Goal: Task Accomplishment & Management: Manage account settings

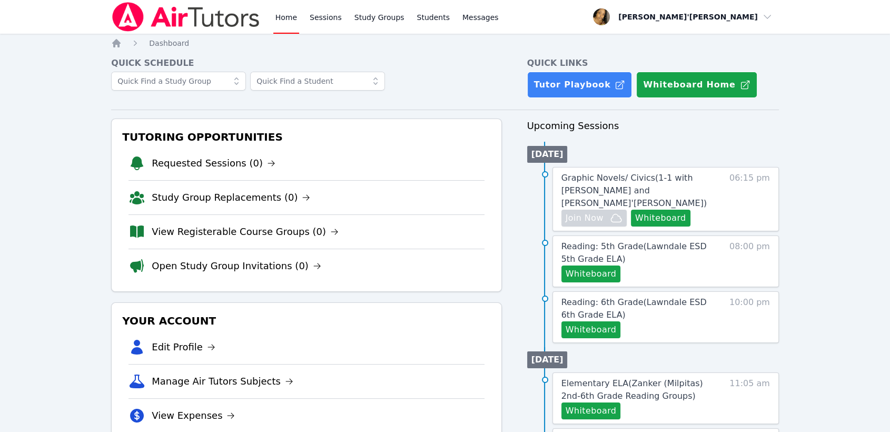
click at [597, 186] on span "Graphic Novels/ Civics ( 1-1 with [PERSON_NAME] and [PERSON_NAME]'[PERSON_NAME]…" at bounding box center [633, 190] width 145 height 35
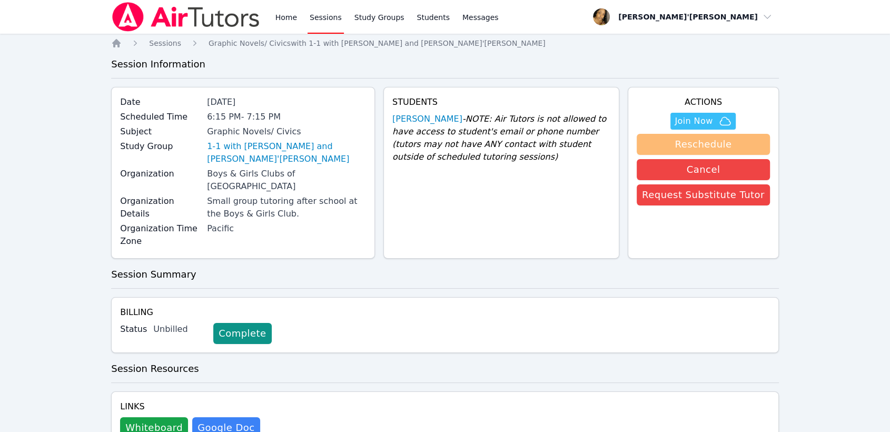
click at [688, 146] on button "Reschedule" at bounding box center [702, 144] width 133 height 21
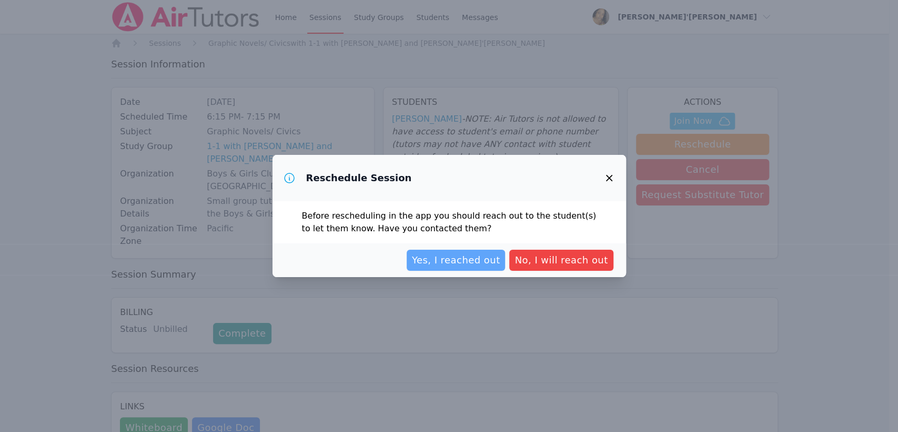
click at [449, 266] on span "Yes, I reached out" at bounding box center [456, 260] width 88 height 15
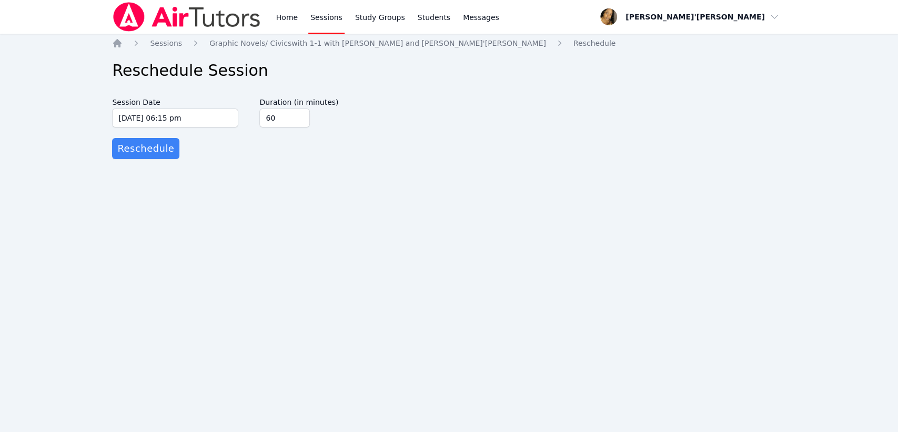
click at [194, 127] on div "Session Date [DATE] 06:15 pm [DATE] 6:15 pm" at bounding box center [175, 115] width 126 height 45
click at [193, 122] on input "[DATE] 06:15 pm" at bounding box center [175, 117] width 126 height 19
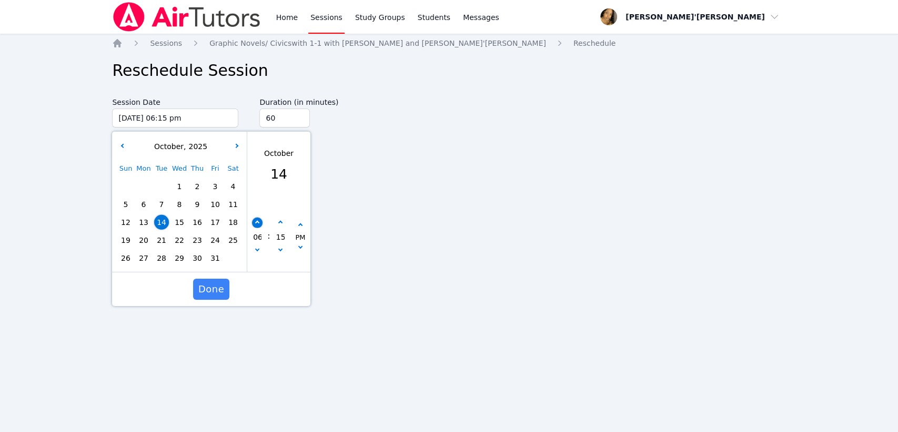
click at [257, 224] on icon "button" at bounding box center [257, 223] width 4 height 4
type input "[DATE] 07:15 pm"
type input "07"
click at [275, 254] on button "button" at bounding box center [280, 251] width 11 height 11
type input "[DATE] 07:10 pm"
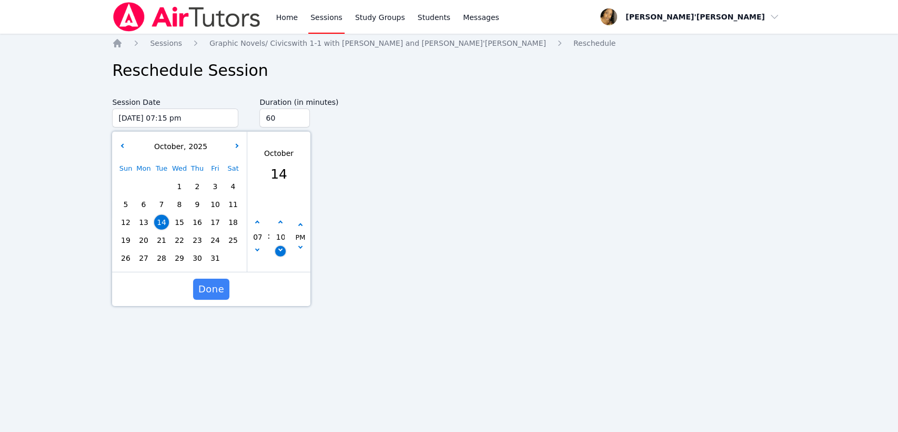
type input "10"
click at [275, 254] on button "button" at bounding box center [280, 251] width 11 height 11
type input "[DATE] 07:05 pm"
type input "05"
click at [275, 254] on button "button" at bounding box center [280, 251] width 11 height 11
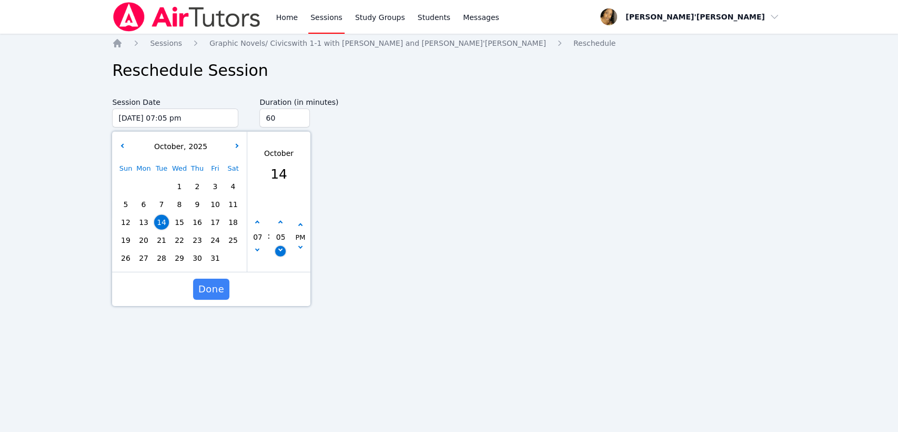
type input "[DATE] 07:00 pm"
type input "00"
click at [275, 254] on button "button" at bounding box center [280, 251] width 11 height 11
type input "[DATE] 06:55 pm"
type input "06"
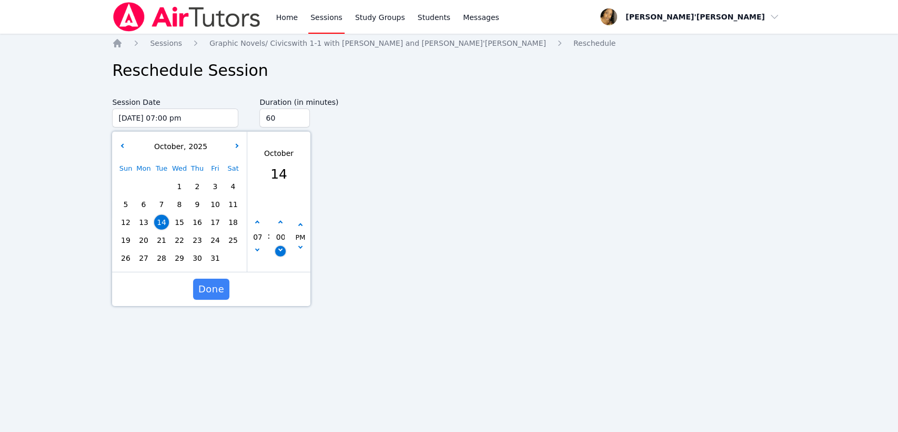
type input "55"
click at [282, 220] on button "button" at bounding box center [280, 222] width 11 height 11
type input "[DATE] 07:00 pm"
type input "07"
type input "00"
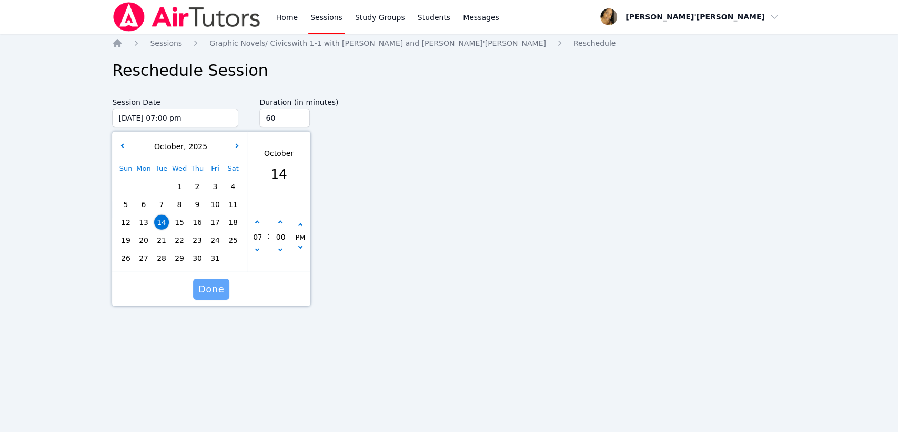
click at [212, 298] on button "Done" at bounding box center [211, 288] width 36 height 21
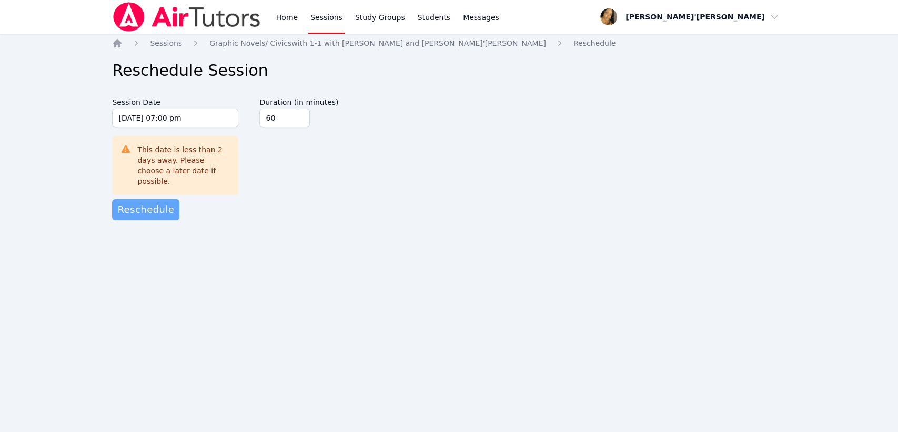
click at [152, 202] on span "Reschedule" at bounding box center [145, 209] width 57 height 15
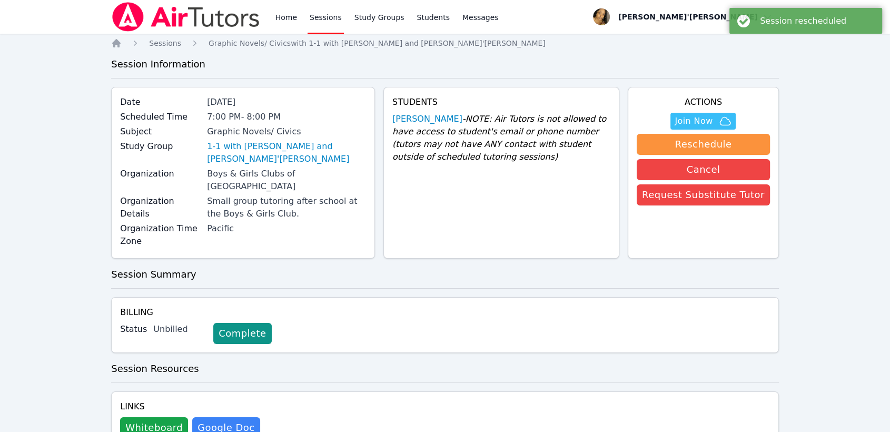
click at [303, 18] on div "Home Sessions Study Groups Students Messages" at bounding box center [386, 17] width 227 height 34
click at [293, 13] on link "Home" at bounding box center [286, 17] width 26 height 34
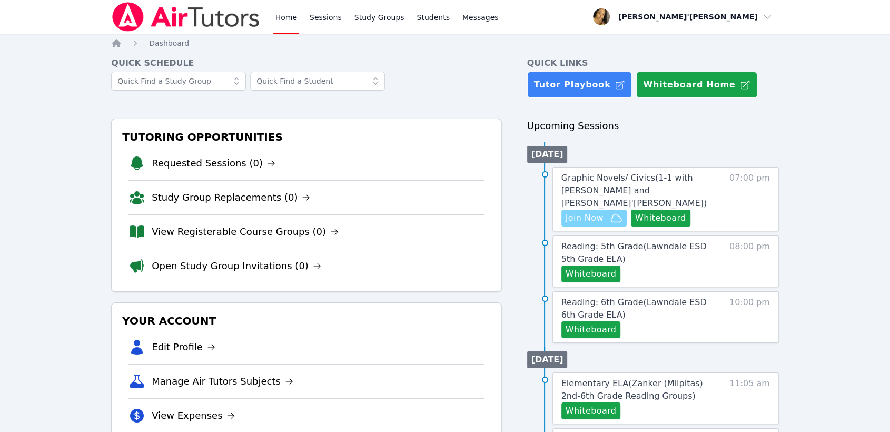
click at [596, 212] on span "Join Now" at bounding box center [584, 218] width 38 height 13
click at [582, 265] on button "Whiteboard" at bounding box center [590, 273] width 59 height 17
click at [590, 241] on span "Reading: 5th Grade ( Lawndale ESD 5th Grade ELA )" at bounding box center [633, 252] width 145 height 23
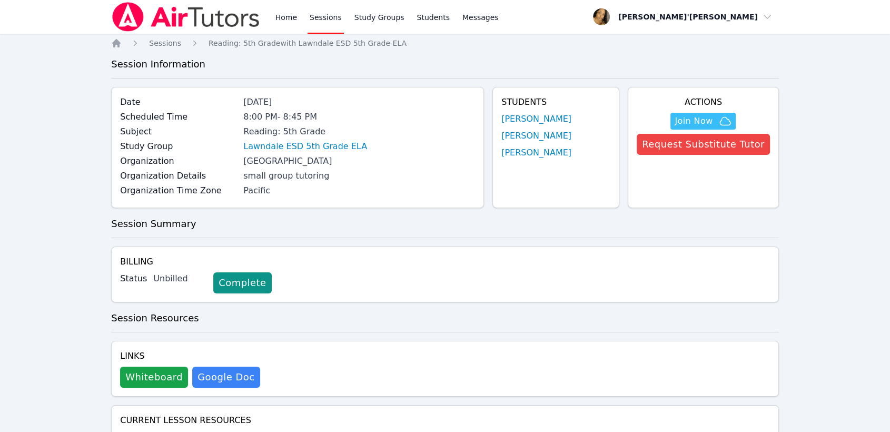
click at [321, 16] on link "Sessions" at bounding box center [325, 17] width 36 height 34
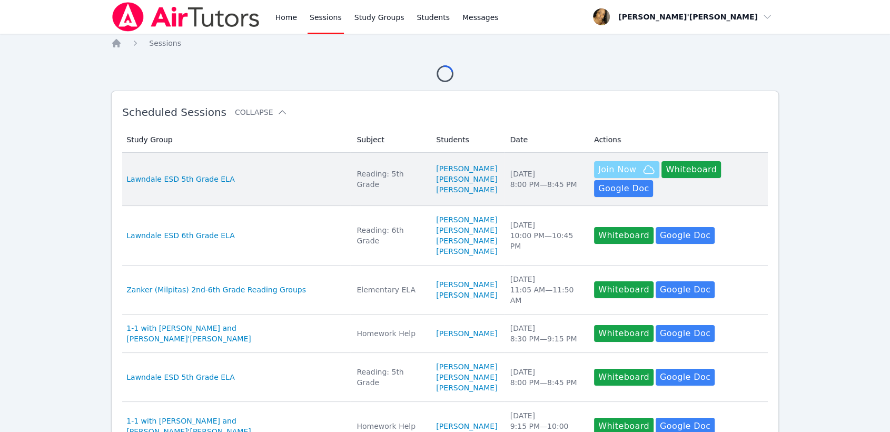
click at [598, 176] on span "Join Now" at bounding box center [617, 169] width 38 height 13
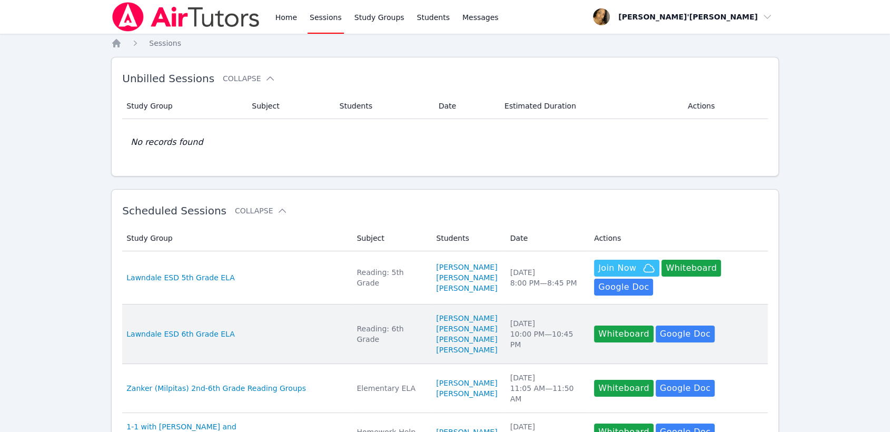
click at [173, 323] on td "Study Group Lawndale ESD 6th Grade ELA" at bounding box center [236, 333] width 228 height 59
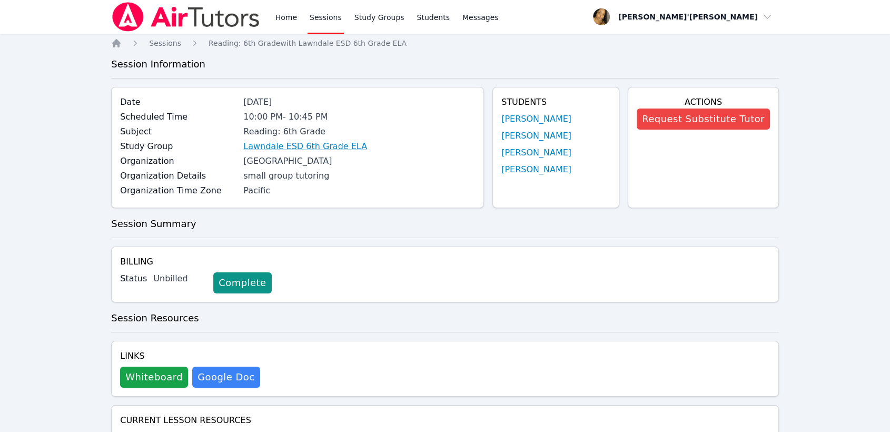
click at [256, 144] on link "Lawndale ESD 6th Grade ELA" at bounding box center [305, 146] width 124 height 13
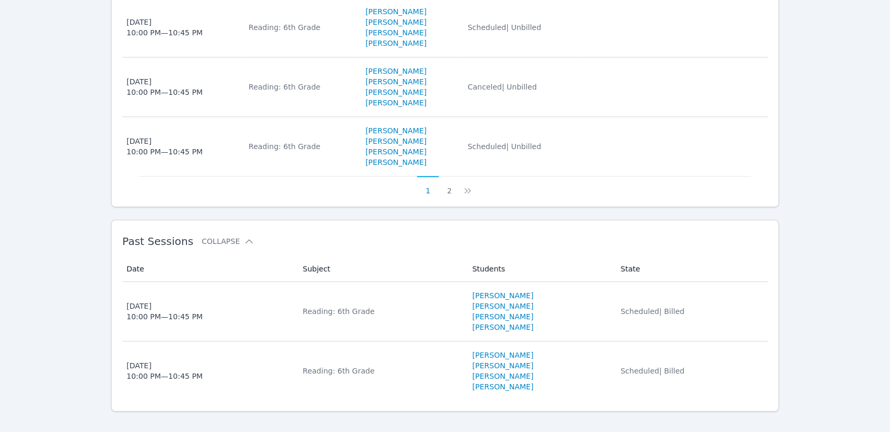
scroll to position [793, 0]
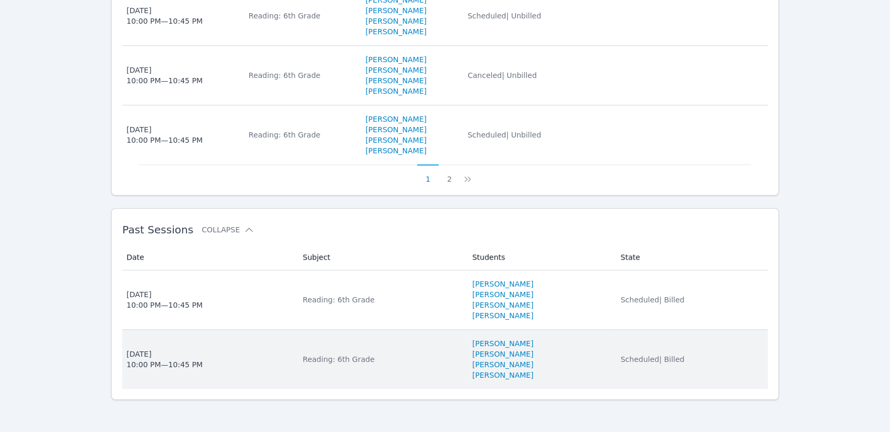
click at [149, 362] on div "[DATE] 10:00 PM — 10:45 PM" at bounding box center [164, 358] width 76 height 21
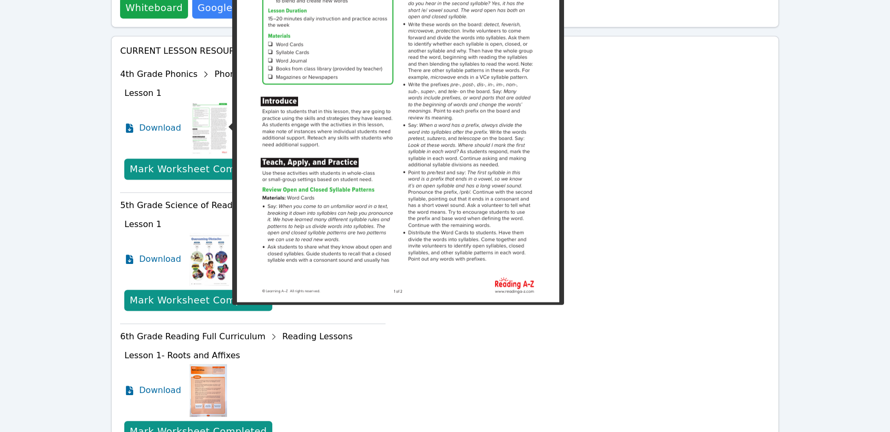
scroll to position [409, 0]
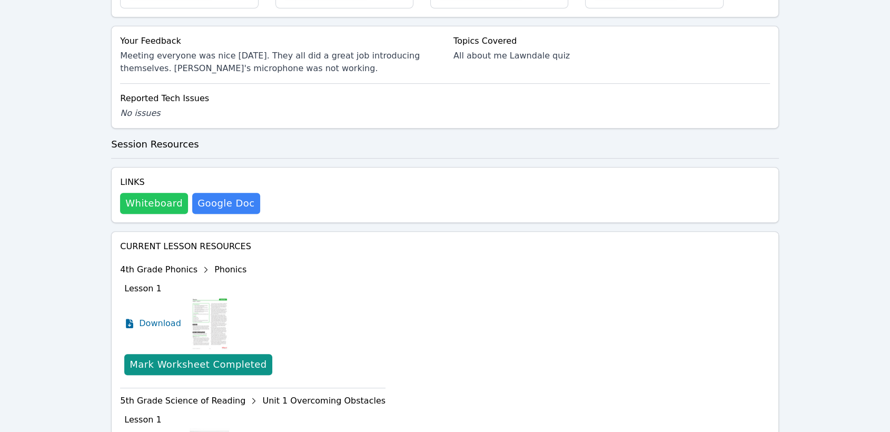
click at [143, 194] on button "Whiteboard" at bounding box center [154, 203] width 68 height 21
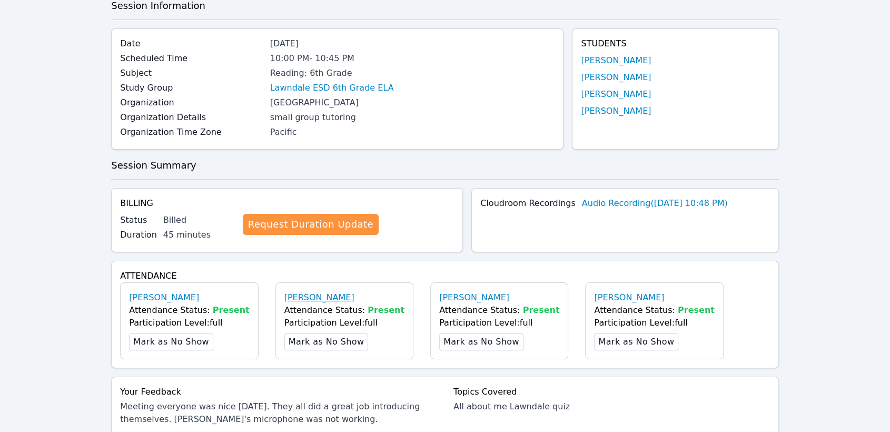
scroll to position [0, 0]
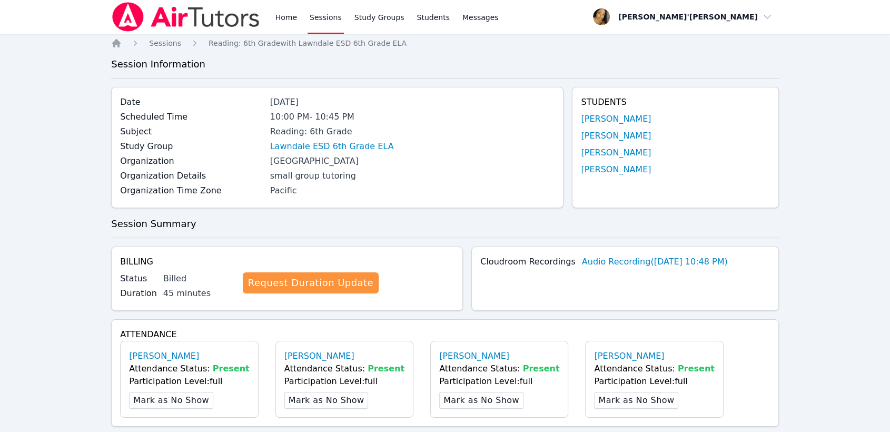
click at [322, 14] on link "Sessions" at bounding box center [325, 17] width 36 height 34
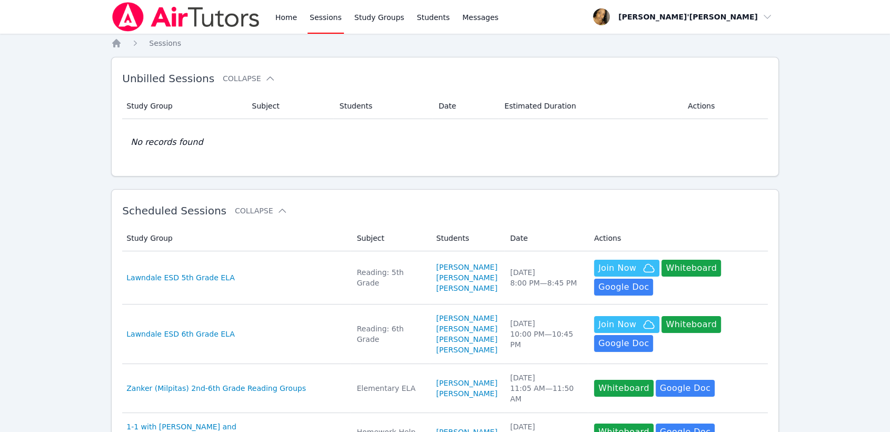
click at [322, 14] on link "Sessions" at bounding box center [325, 17] width 36 height 34
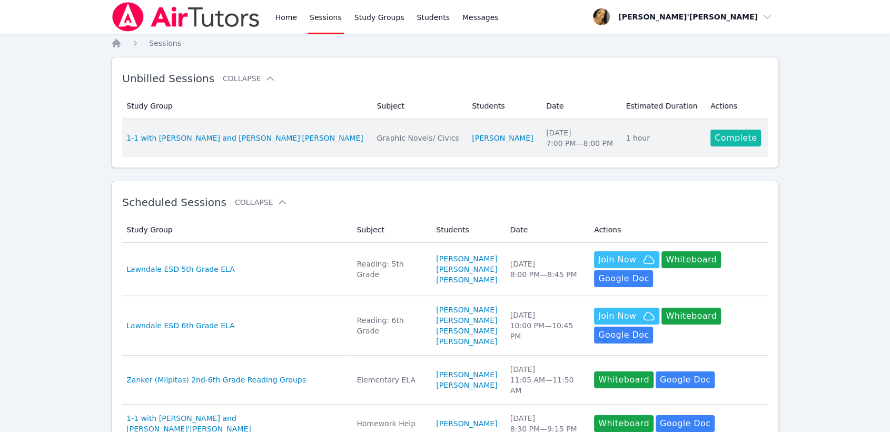
click at [710, 139] on link "Complete" at bounding box center [735, 137] width 51 height 17
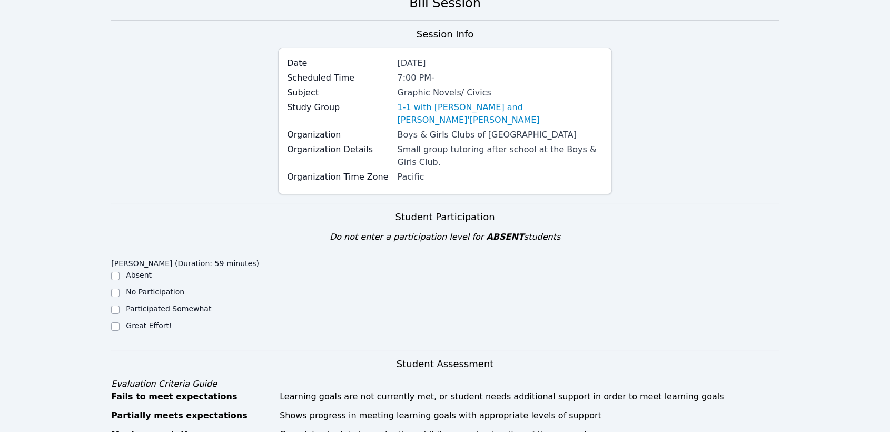
scroll to position [175, 0]
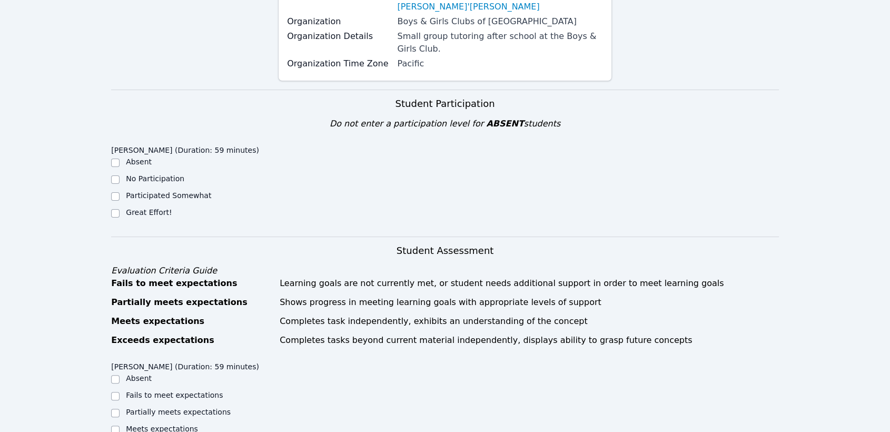
click at [147, 208] on label "Great Effort!" at bounding box center [149, 212] width 46 height 8
click at [119, 209] on input "Great Effort!" at bounding box center [115, 213] width 8 height 8
checkbox input "true"
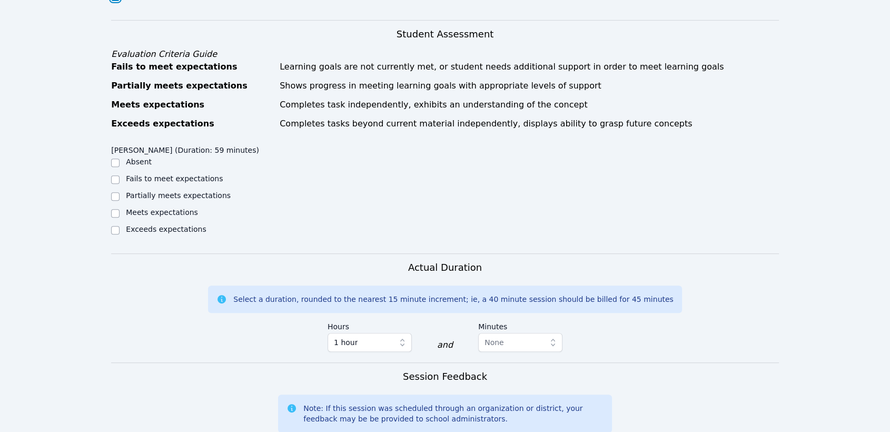
scroll to position [409, 0]
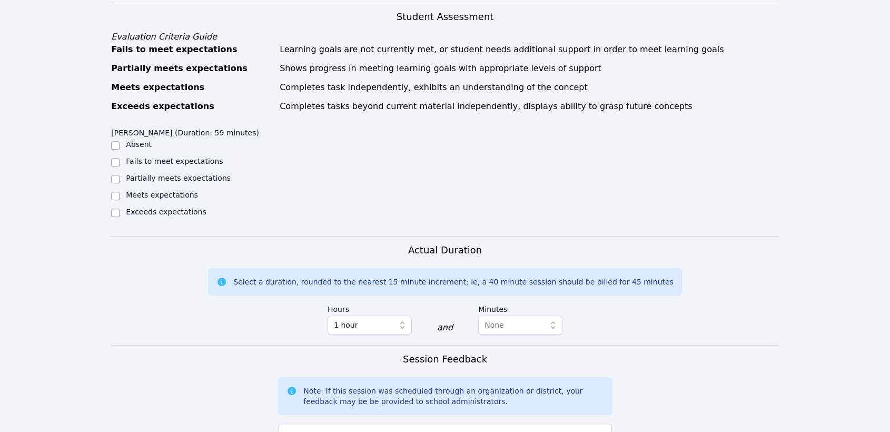
click at [151, 191] on label "Meets expectations" at bounding box center [162, 195] width 72 height 8
click at [119, 192] on input "Meets expectations" at bounding box center [115, 196] width 8 height 8
checkbox input "true"
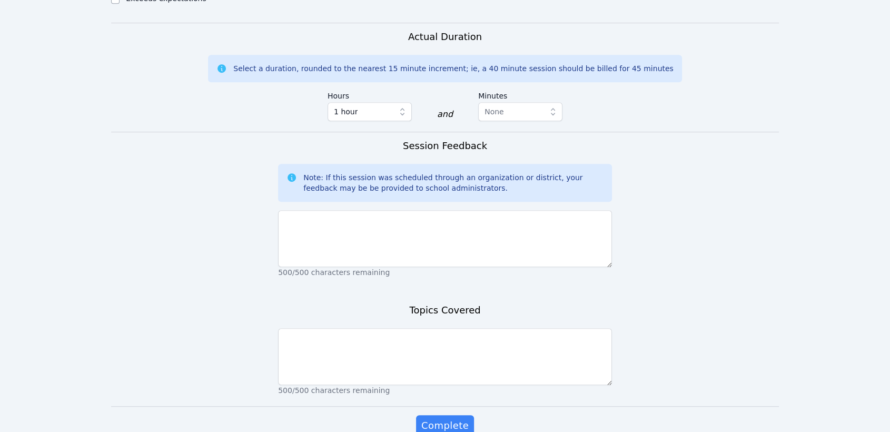
scroll to position [643, 0]
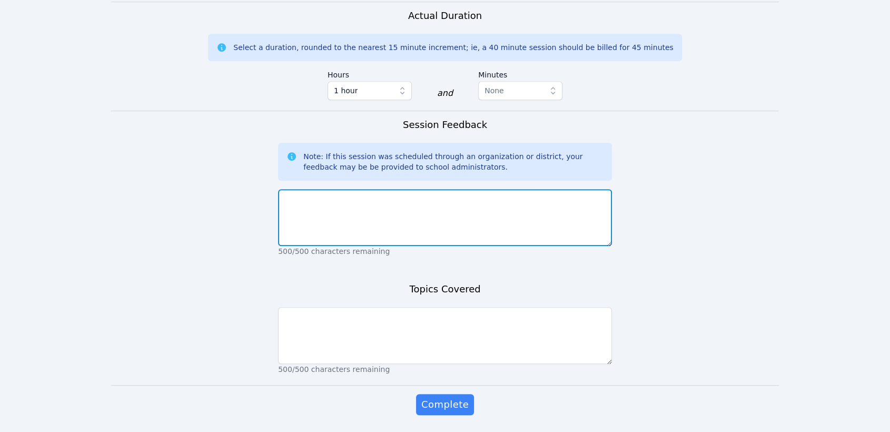
click at [381, 197] on textarea at bounding box center [445, 217] width 334 height 57
type textarea "[PERSON_NAME] did well in our session. We covered a lot pages in the book."
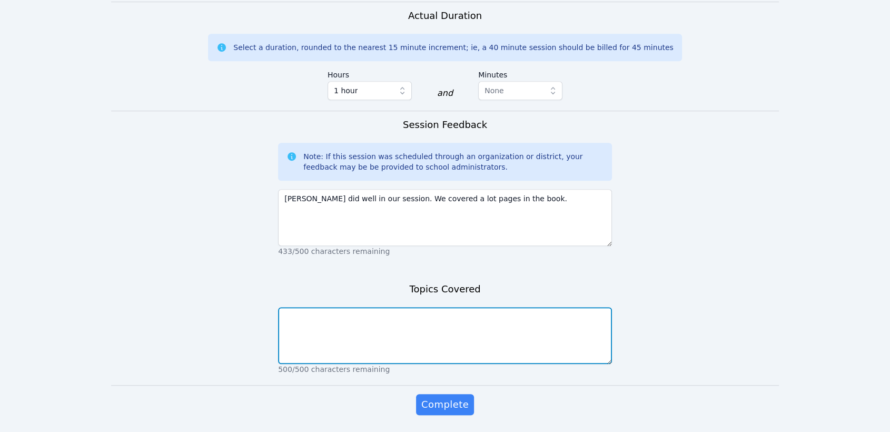
click at [404, 307] on textarea at bounding box center [445, 335] width 334 height 57
type textarea "[PERSON_NAME] annotations"
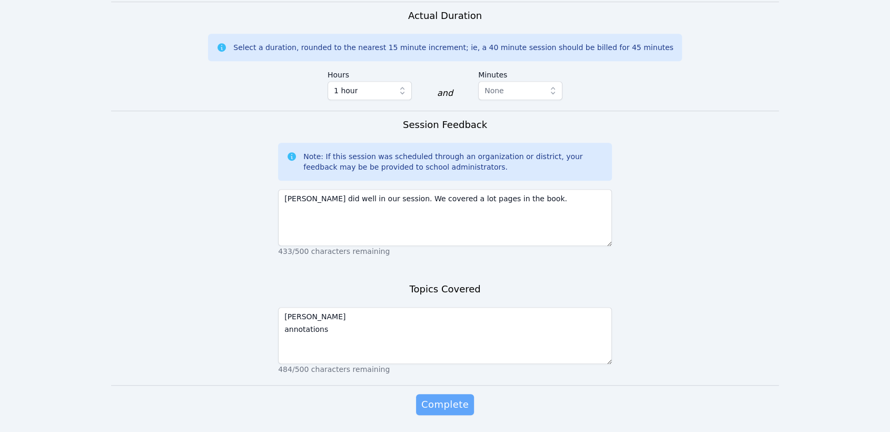
click at [461, 397] on span "Complete" at bounding box center [444, 404] width 47 height 15
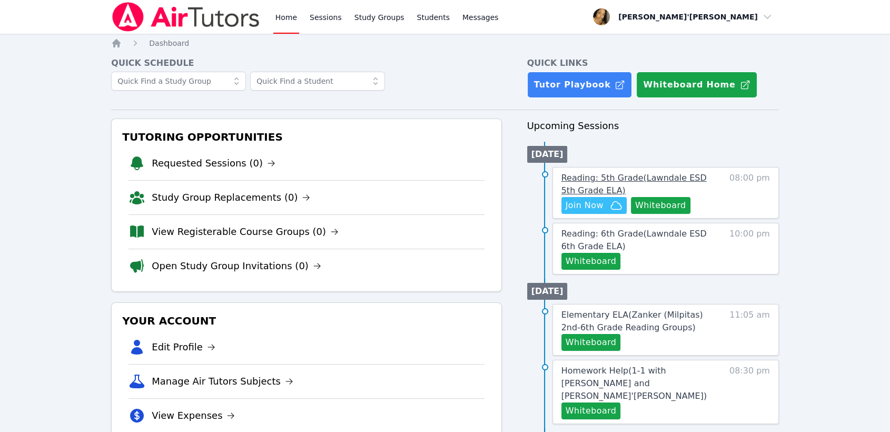
click at [620, 175] on span "Reading: 5th Grade ( Lawndale ESD 5th Grade ELA )" at bounding box center [633, 184] width 145 height 23
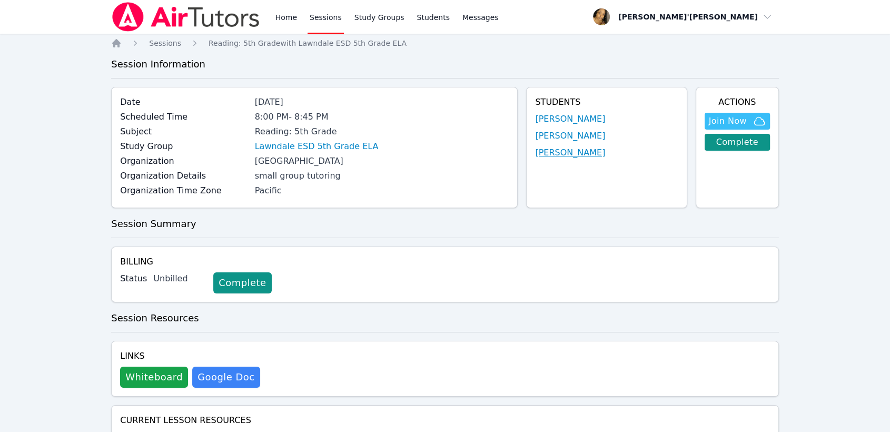
click at [580, 150] on link "[PERSON_NAME]" at bounding box center [570, 152] width 70 height 13
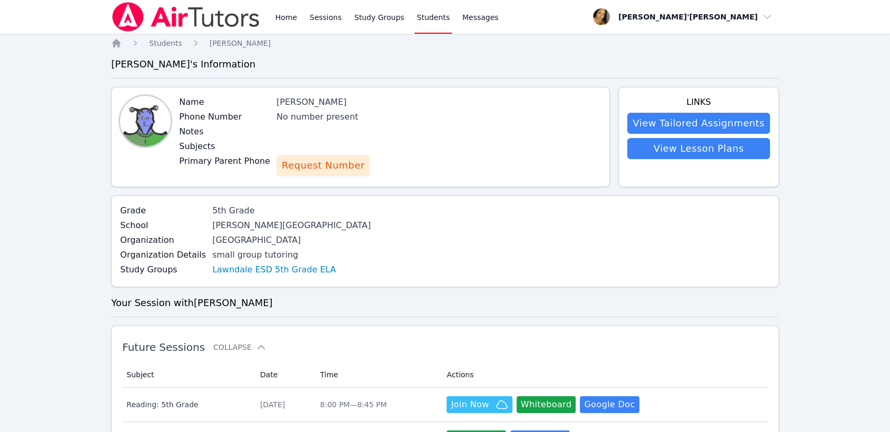
click at [337, 172] on span "Request Number" at bounding box center [323, 165] width 83 height 15
